Goal: Information Seeking & Learning: Learn about a topic

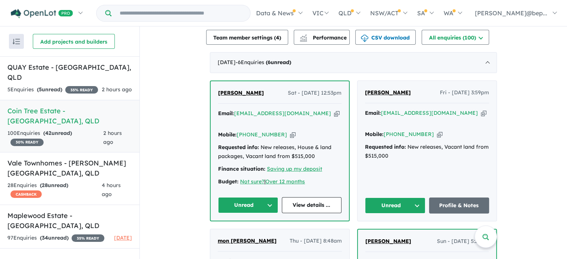
scroll to position [187, 0]
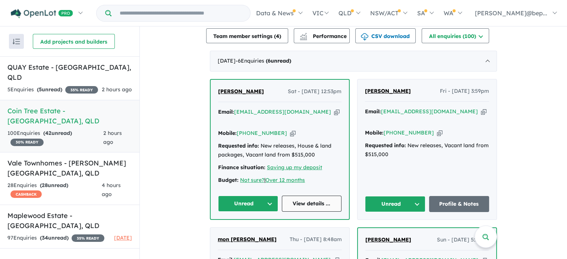
click at [311, 196] on link "View details ..." at bounding box center [312, 204] width 60 height 16
click at [445, 196] on link "Profile & Notes" at bounding box center [459, 204] width 60 height 16
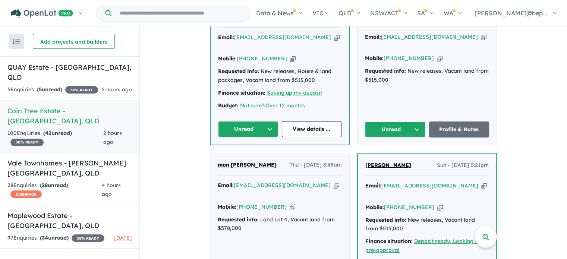
scroll to position [149, 0]
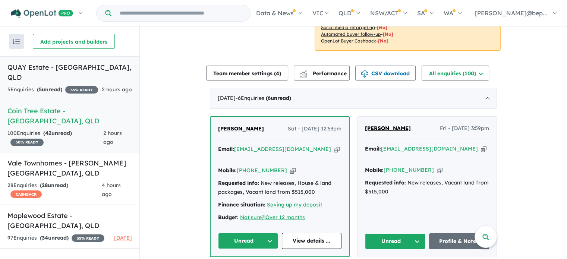
click at [121, 72] on h5 "QUAY Estate - Lota , QLD" at bounding box center [69, 72] width 125 height 20
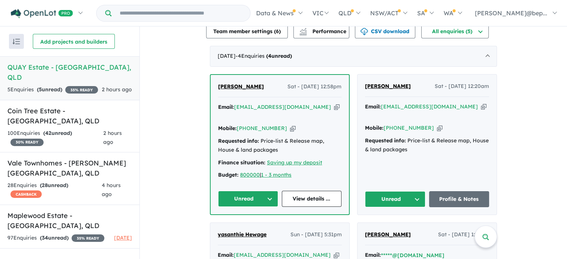
scroll to position [261, 0]
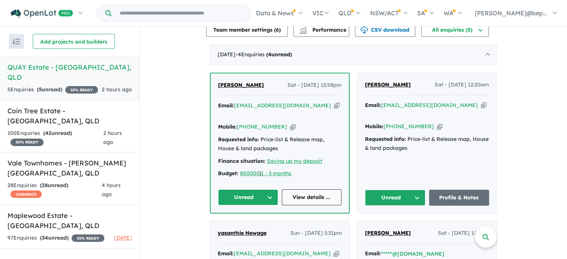
click at [321, 189] on link "View details ..." at bounding box center [312, 197] width 60 height 16
click at [461, 190] on link "Profile & Notes" at bounding box center [459, 198] width 60 height 16
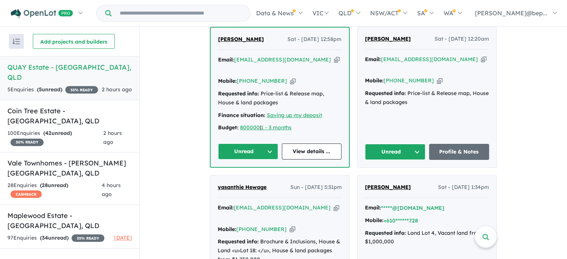
scroll to position [336, 0]
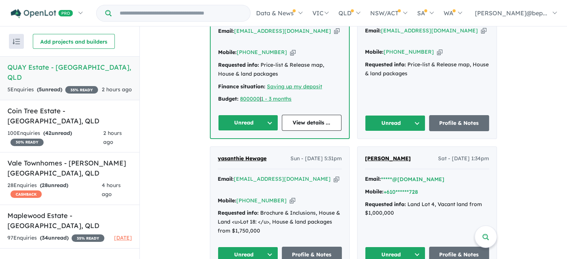
click at [297, 175] on div "Email: yasanthie@hotmail.com Copied!" at bounding box center [280, 184] width 124 height 18
click at [334, 175] on icon "button" at bounding box center [337, 179] width 6 height 8
click at [91, 129] on div "100 Enquir ies ( 42 unread) 30 % READY" at bounding box center [55, 138] width 96 height 18
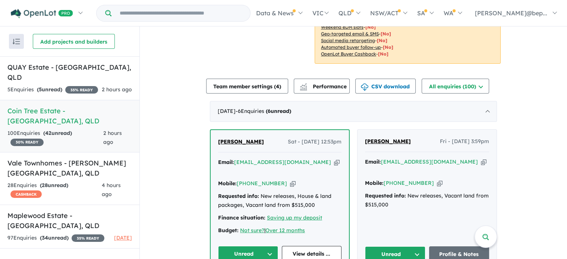
scroll to position [149, 0]
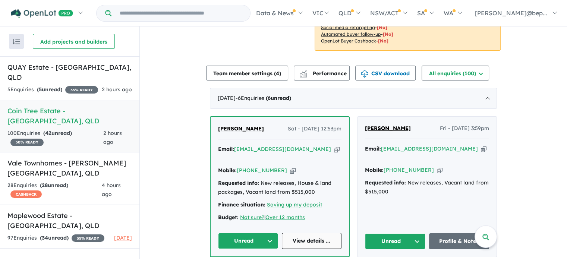
click at [316, 234] on link "View details ..." at bounding box center [312, 241] width 60 height 16
click at [62, 181] on div "28 Enquir ies ( 28 unread) CASHBACK" at bounding box center [54, 190] width 94 height 18
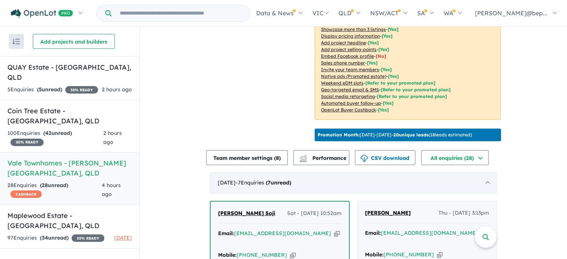
scroll to position [234, 0]
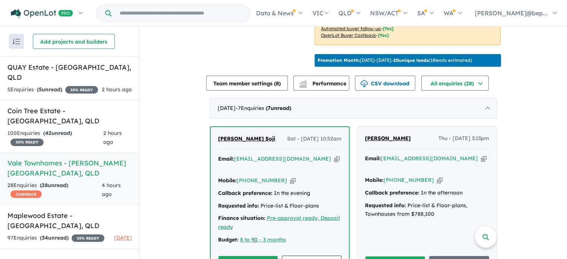
click at [312, 256] on link "View details ..." at bounding box center [312, 264] width 60 height 16
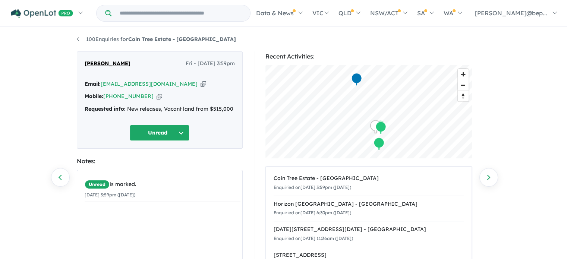
click at [201, 84] on icon "button" at bounding box center [204, 84] width 6 height 8
drag, startPoint x: 205, startPoint y: 40, endPoint x: 130, endPoint y: 38, distance: 75.0
click at [130, 38] on ul "100 Enquiries for Coin Tree Estate - [GEOGRAPHIC_DATA]" at bounding box center [284, 39] width 414 height 9
copy strong "Coin Tree Estate - [GEOGRAPHIC_DATA]"
click at [163, 107] on div "Requested info: New releases, Vacant land from $515,000" at bounding box center [160, 109] width 150 height 9
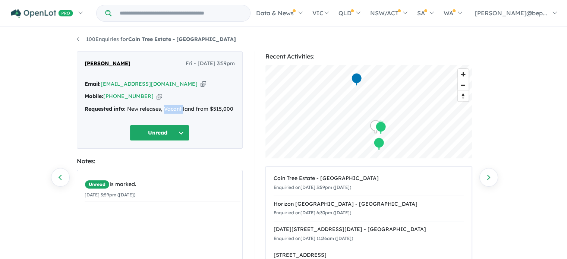
click at [163, 107] on div "Requested info: New releases, Vacant land from $515,000" at bounding box center [160, 109] width 150 height 9
click at [163, 110] on div "Requested info: New releases, Vacant land from $515,000" at bounding box center [160, 109] width 150 height 9
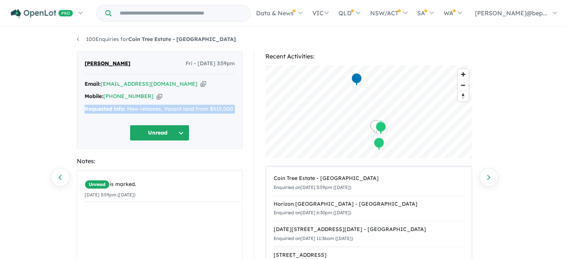
click at [163, 110] on div "Requested info: New releases, Vacant land from $515,000" at bounding box center [160, 109] width 150 height 9
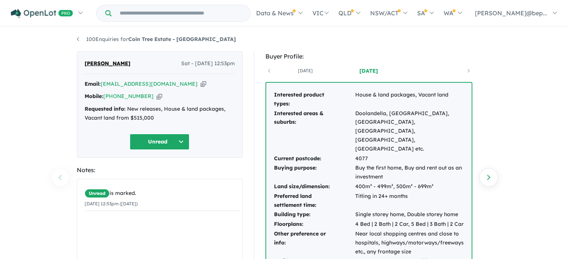
click at [201, 83] on icon "button" at bounding box center [204, 84] width 6 height 8
drag, startPoint x: 200, startPoint y: 40, endPoint x: 131, endPoint y: 42, distance: 68.3
click at [131, 42] on ul "100 Enquiries for Coin Tree Estate - Inala" at bounding box center [284, 39] width 414 height 9
copy strong "Coin Tree Estate - Inala"
click at [95, 110] on strong "Requested info:" at bounding box center [105, 109] width 41 height 7
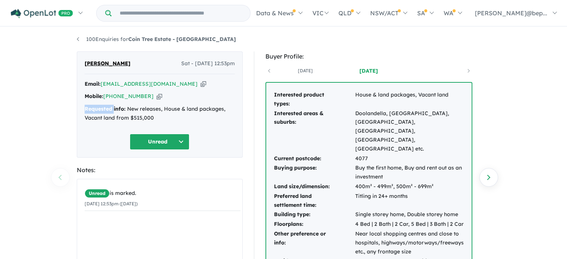
click at [95, 110] on strong "Requested info:" at bounding box center [105, 109] width 41 height 7
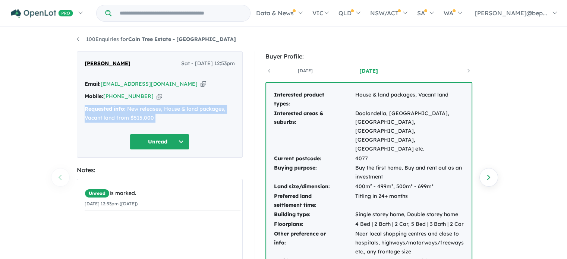
click at [95, 110] on strong "Requested info:" at bounding box center [105, 109] width 41 height 7
copy div "Requested info: New releases, House & land packages, Vacant land from $515,000 …"
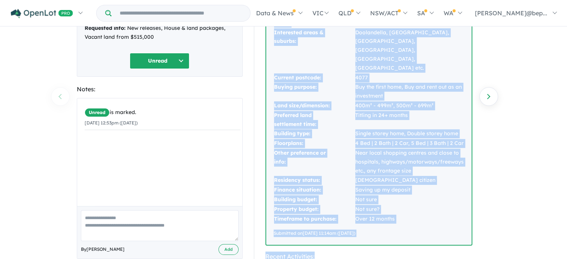
scroll to position [156, 0]
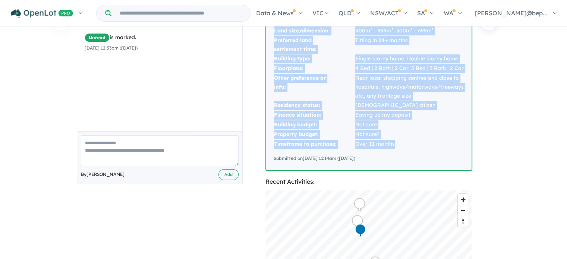
drag, startPoint x: 271, startPoint y: 99, endPoint x: 413, endPoint y: 129, distance: 145.7
click at [413, 129] on div "Interested product types: House & land packages, Vacant land Interested areas &…" at bounding box center [369, 48] width 206 height 243
copy tbody "Interested product types: House & land packages, Vacant land Interested areas &…"
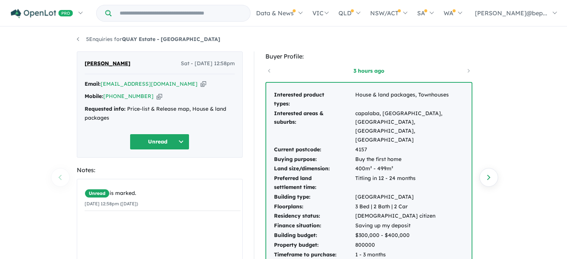
click at [201, 84] on icon "button" at bounding box center [204, 84] width 6 height 8
click at [157, 95] on icon "button" at bounding box center [160, 97] width 6 height 8
drag, startPoint x: 139, startPoint y: 65, endPoint x: 85, endPoint y: 66, distance: 54.1
click at [85, 66] on div "Carolina Jimenez Sat - 11/10/2025, 12:58pm" at bounding box center [160, 66] width 150 height 15
copy span "Carolina Jimenez"
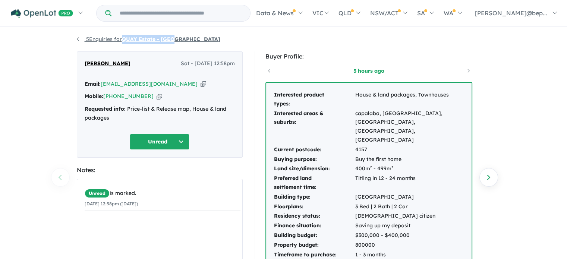
drag, startPoint x: 176, startPoint y: 40, endPoint x: 125, endPoint y: 40, distance: 51.1
click at [125, 40] on ul "5 Enquiries for QUAY Estate - Lota" at bounding box center [284, 39] width 414 height 9
copy strong "QUAY Estate - Lota"
click at [176, 110] on div "Requested info: Price-list & Release map, House & land packages" at bounding box center [160, 114] width 150 height 18
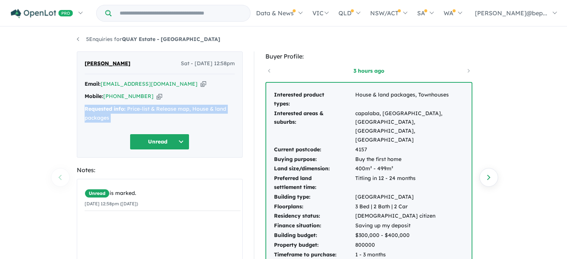
copy div "Requested info: Price-list & Release map, House & land packages Unread"
click at [176, 110] on div "Requested info: Price-list & Release map, House & land packages" at bounding box center [160, 114] width 150 height 18
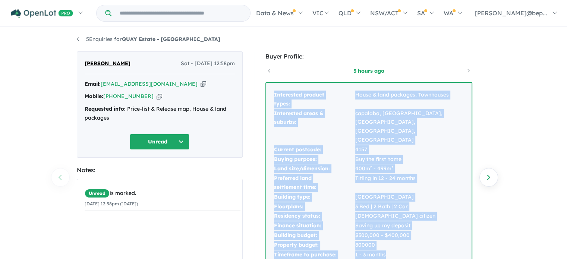
drag, startPoint x: 273, startPoint y: 95, endPoint x: 387, endPoint y: 236, distance: 181.4
click at [387, 236] on div "Interested product types: House & land packages, Townhouses Interested areas & …" at bounding box center [369, 182] width 206 height 198
copy tbody "Interested product types: House & land packages, Townhouses Interested areas & …"
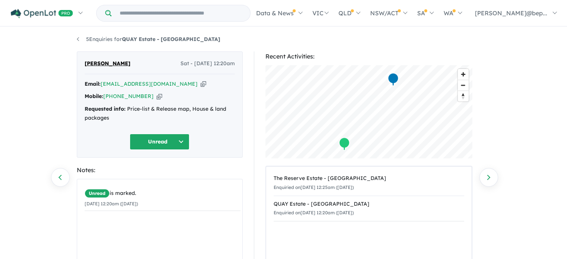
click at [201, 82] on icon "button" at bounding box center [204, 84] width 6 height 8
drag, startPoint x: 187, startPoint y: 39, endPoint x: 125, endPoint y: 41, distance: 62.0
click at [125, 41] on ul "5 Enquiries for QUAY Estate - [GEOGRAPHIC_DATA]" at bounding box center [284, 39] width 414 height 9
copy strong "QUAY Estate - [GEOGRAPHIC_DATA]"
click at [201, 84] on icon "button" at bounding box center [204, 84] width 6 height 8
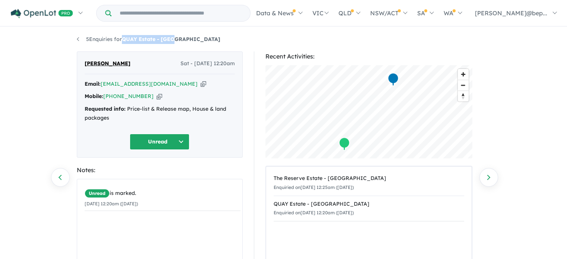
copy strong "QUAY Estate - [GEOGRAPHIC_DATA]"
click at [157, 97] on icon "button" at bounding box center [160, 97] width 6 height 8
copy strong "QUAY Estate - [GEOGRAPHIC_DATA]"
drag, startPoint x: 126, startPoint y: 65, endPoint x: 85, endPoint y: 69, distance: 41.6
click at [85, 69] on div "[PERSON_NAME] Sat - [DATE] 12:20am" at bounding box center [160, 66] width 150 height 15
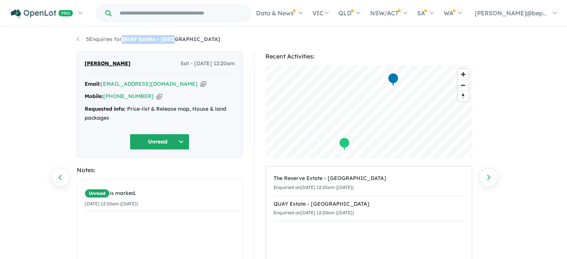
copy span "[PERSON_NAME]"
drag, startPoint x: 194, startPoint y: 40, endPoint x: 125, endPoint y: 40, distance: 69.4
click at [125, 40] on ul "5 Enquiries for QUAY Estate - [GEOGRAPHIC_DATA]" at bounding box center [284, 39] width 414 height 9
copy strong "QUAY Estate - [GEOGRAPHIC_DATA]"
click at [164, 107] on div "Requested info: Price-list & Release map, House & land packages" at bounding box center [160, 114] width 150 height 18
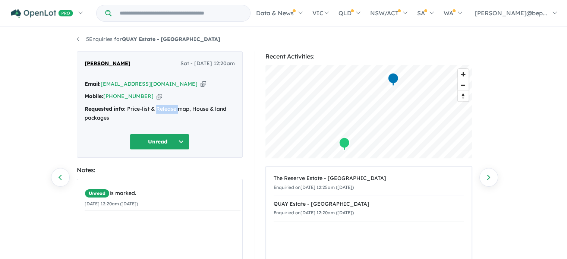
click at [164, 107] on div "Requested info: Price-list & Release map, House & land packages" at bounding box center [160, 114] width 150 height 18
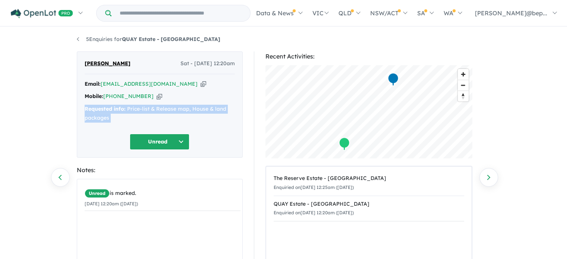
copy div "Requested info: Price-list & Release map, House & land packages Unread"
click at [164, 107] on div "Requested info: Price-list & Release map, House & land packages" at bounding box center [160, 114] width 150 height 18
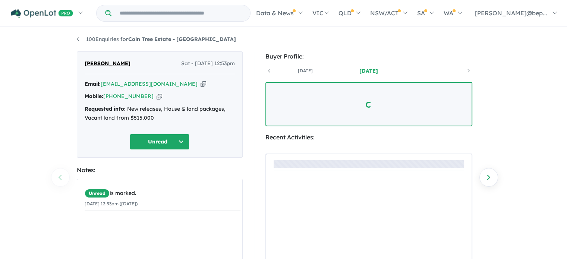
click at [201, 85] on icon "button" at bounding box center [204, 84] width 6 height 8
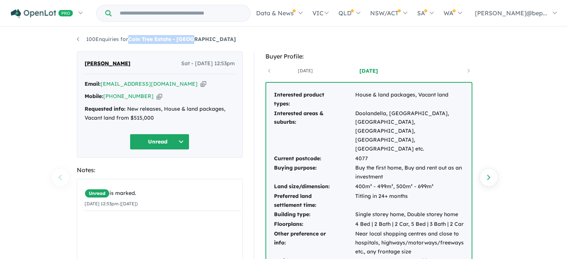
drag, startPoint x: 209, startPoint y: 43, endPoint x: 129, endPoint y: 43, distance: 80.2
click at [129, 43] on ul "100 Enquiries for Coin Tree Estate - [GEOGRAPHIC_DATA]" at bounding box center [284, 39] width 414 height 9
copy strong "Coin Tree Estate - [GEOGRAPHIC_DATA]"
click at [136, 116] on div "Requested info: New releases, House & land packages, Vacant land from $515,000" at bounding box center [160, 114] width 150 height 18
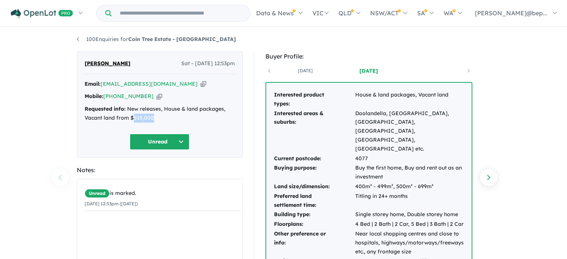
copy div "515,000"
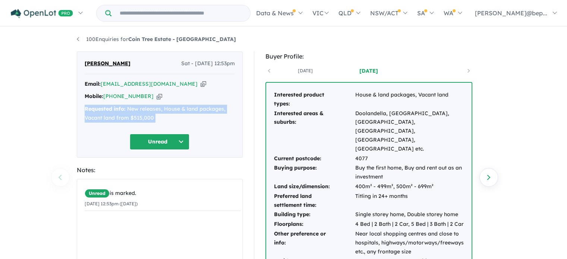
click at [136, 116] on div "Requested info: New releases, House & land packages, Vacant land from $515,000" at bounding box center [160, 114] width 150 height 18
copy div "Requested info: New releases, House & land packages, Vacant land from $515,000 …"
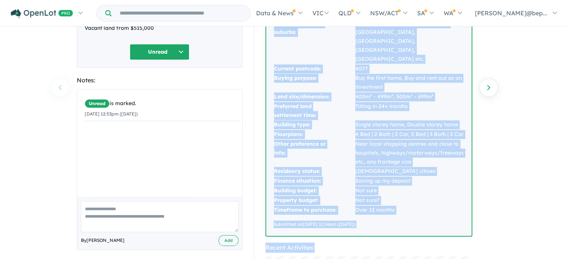
scroll to position [142, 0]
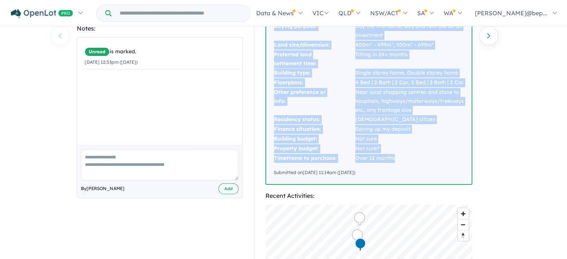
drag, startPoint x: 272, startPoint y: 95, endPoint x: 407, endPoint y: 143, distance: 143.6
click at [407, 143] on div "Interested product types: House & land packages, Vacant land Interested areas &…" at bounding box center [369, 62] width 206 height 243
copy tbody "Interested product types: House & land packages, Vacant land Interested areas &…"
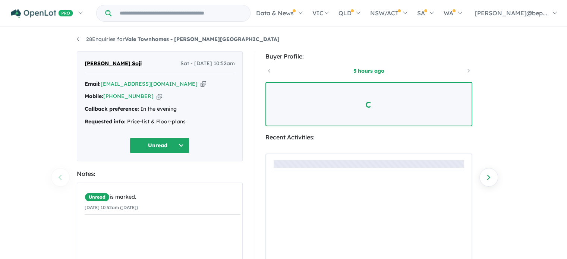
click at [201, 83] on icon "button" at bounding box center [204, 84] width 6 height 8
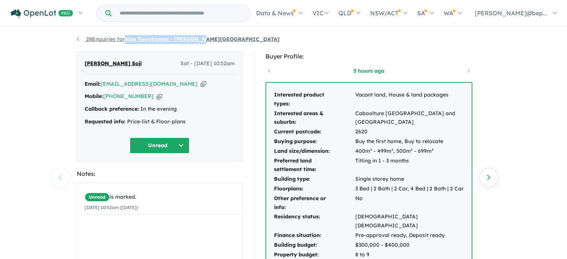
drag, startPoint x: 206, startPoint y: 40, endPoint x: 128, endPoint y: 41, distance: 78.3
click at [128, 41] on ul "28 Enquiries for Vale Townhomes - [PERSON_NAME][GEOGRAPHIC_DATA]" at bounding box center [284, 39] width 414 height 9
copy strong "Vale Townhomes - [PERSON_NAME][GEOGRAPHIC_DATA]"
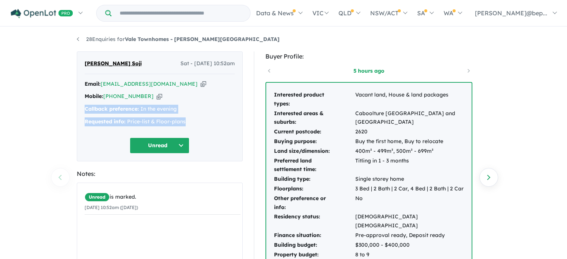
drag, startPoint x: 84, startPoint y: 110, endPoint x: 187, endPoint y: 119, distance: 102.6
click at [187, 119] on div "Email: [EMAIL_ADDRESS][DOMAIN_NAME] Copied! Mobile: [PHONE_NUMBER] Copied! Call…" at bounding box center [160, 105] width 150 height 50
copy div "Callback preference: In the evening Requested info: Price-list & Floor-plans"
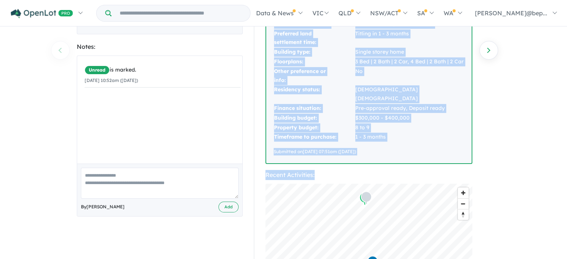
scroll to position [132, 0]
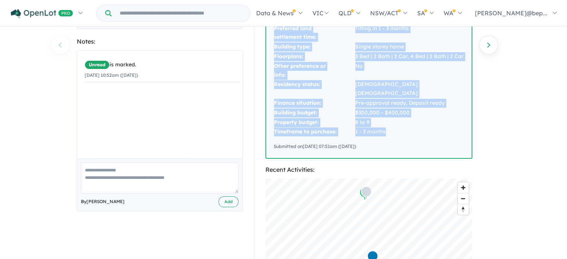
drag, startPoint x: 272, startPoint y: 95, endPoint x: 401, endPoint y: 126, distance: 133.3
click at [401, 126] on div "Interested product types: Vacant land, House & land packages Interested areas &…" at bounding box center [369, 54] width 206 height 208
copy tbody "Interested product types: Vacant land, House & land packages Interested areas &…"
